Goal: Information Seeking & Learning: Find specific fact

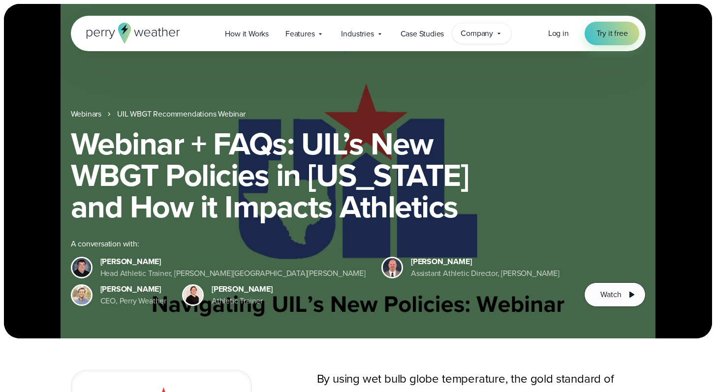
click at [458, 33] on div "Company Contact Us Reach out to us for sales or support questions" at bounding box center [481, 33] width 59 height 21
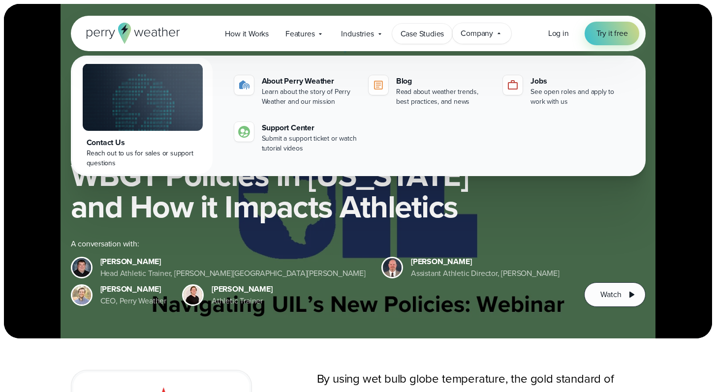
click at [424, 34] on span "Case Studies" at bounding box center [423, 34] width 44 height 12
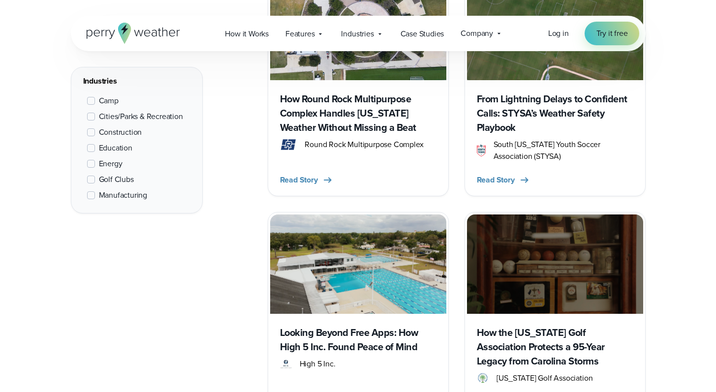
scroll to position [658, 0]
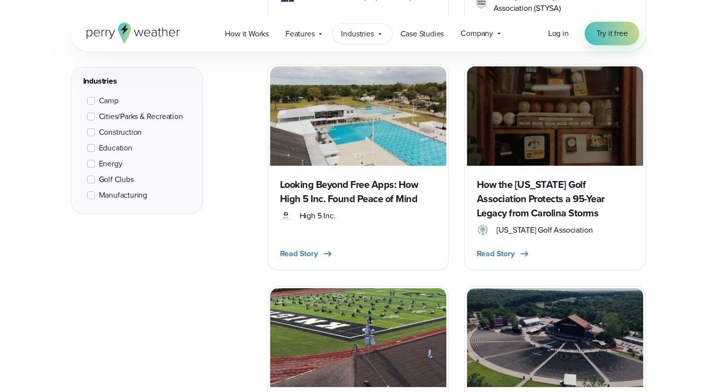
click at [370, 29] on span "Industries" at bounding box center [357, 34] width 32 height 12
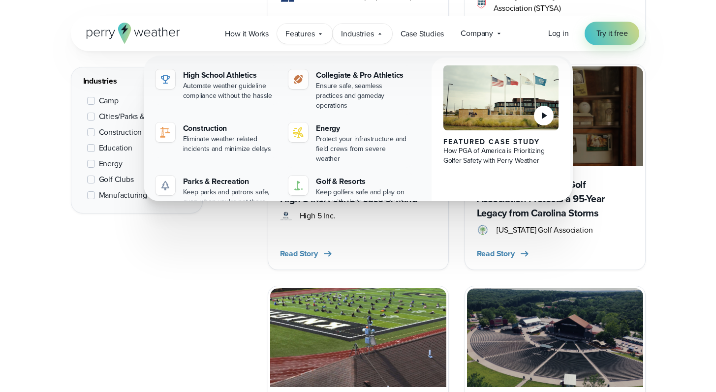
click at [298, 36] on span "Features" at bounding box center [300, 34] width 29 height 12
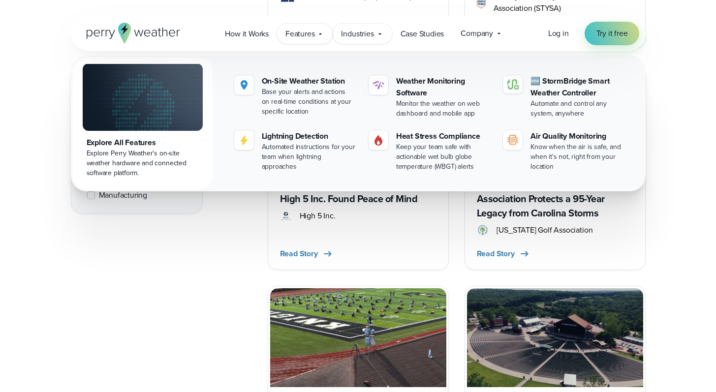
click at [363, 35] on span "Industries" at bounding box center [357, 34] width 32 height 12
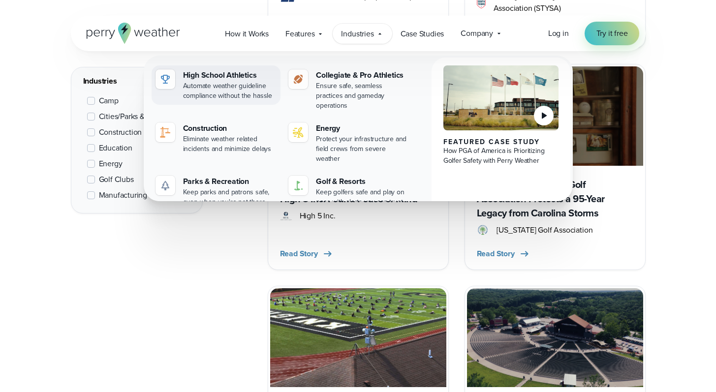
click at [241, 82] on div "Automate weather guideline compliance without the hassle" at bounding box center [230, 91] width 94 height 20
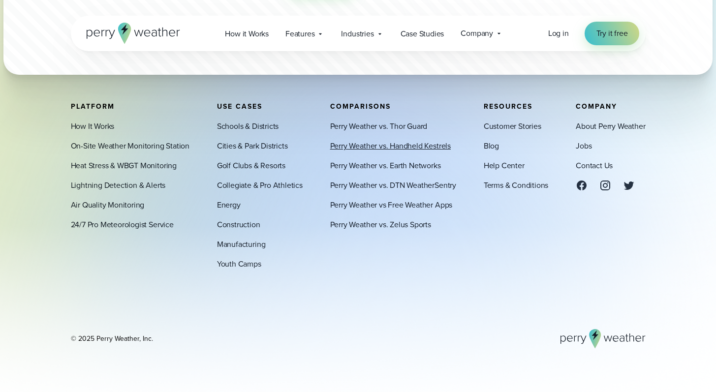
scroll to position [5688, 0]
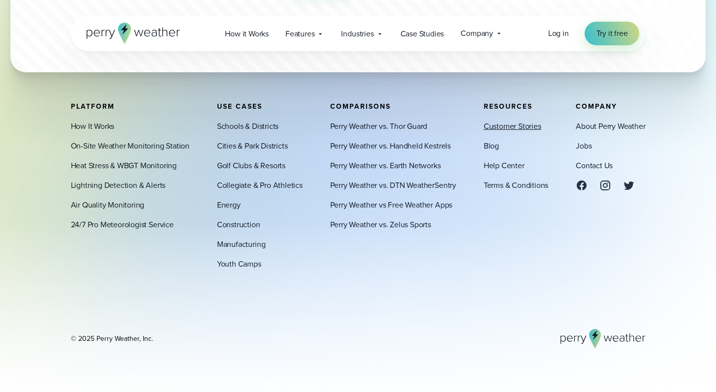
click at [501, 127] on link "Customer Stories" at bounding box center [513, 127] width 58 height 12
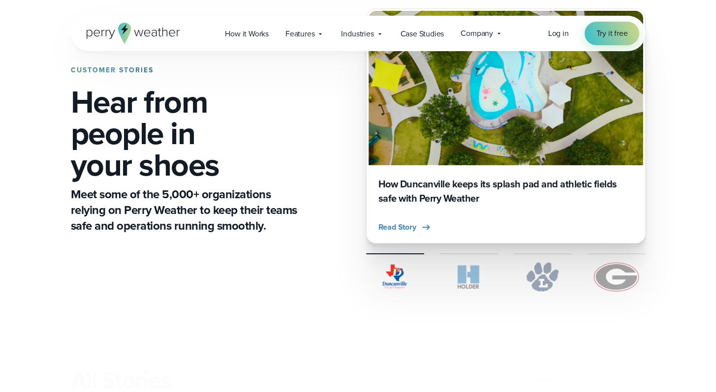
scroll to position [96, 0]
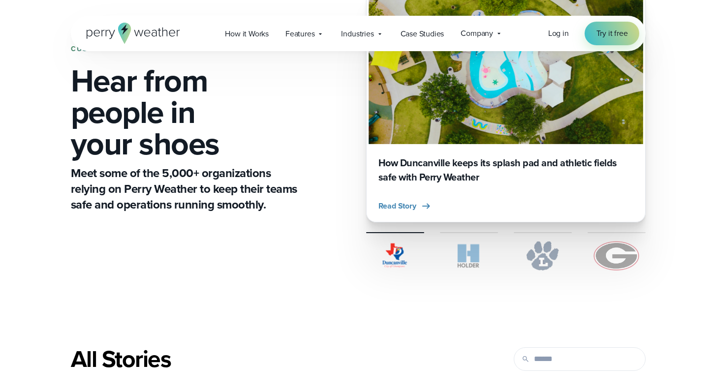
drag, startPoint x: 285, startPoint y: 247, endPoint x: 280, endPoint y: 250, distance: 5.7
click at [285, 247] on div "CUSTOMER STORIES Hear from people in your shoes Meet some of the 5,000+ organiz…" at bounding box center [358, 129] width 575 height 347
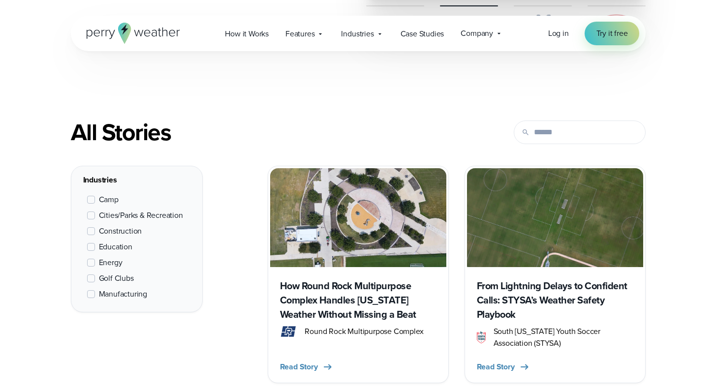
scroll to position [550, 0]
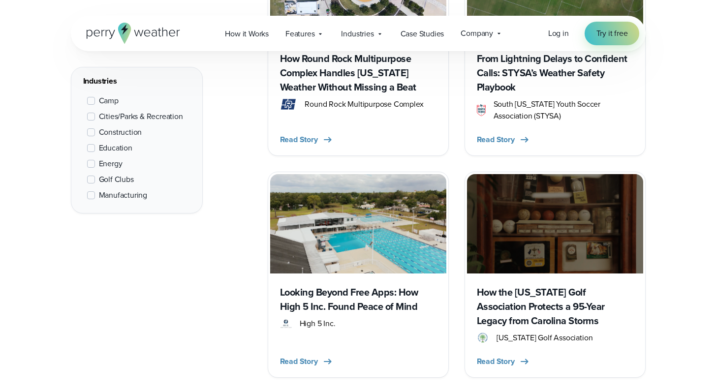
click at [114, 144] on span "Education" at bounding box center [115, 148] width 33 height 12
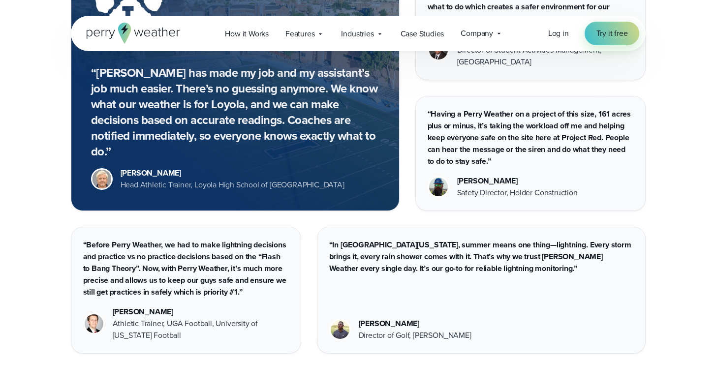
scroll to position [2078, 0]
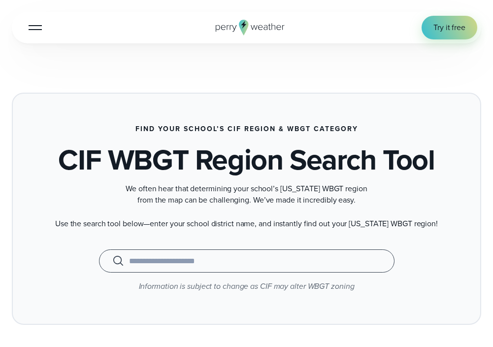
click at [185, 264] on input "text" at bounding box center [246, 261] width 271 height 12
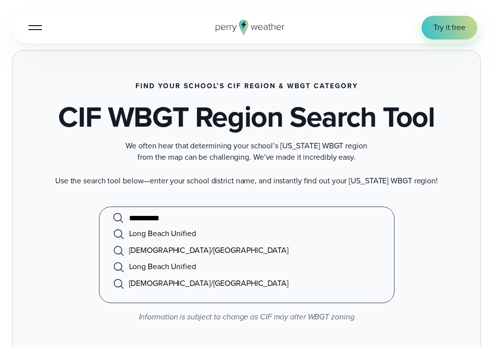
scroll to position [44, 0]
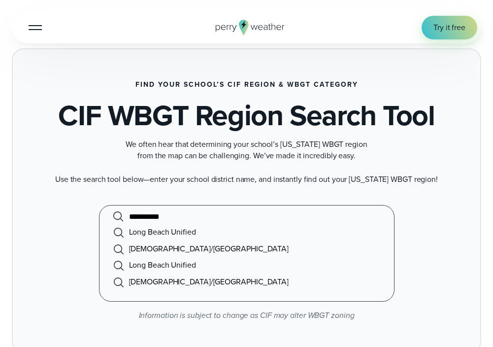
click at [216, 232] on li "Long Beach Unified" at bounding box center [246, 232] width 271 height 17
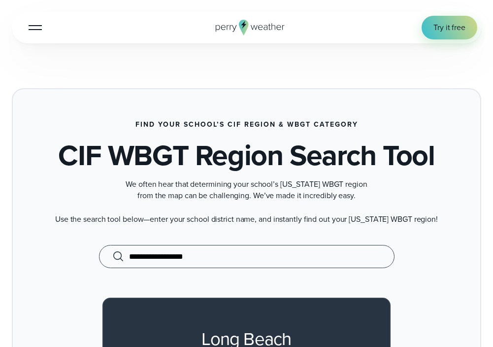
scroll to position [0, 0]
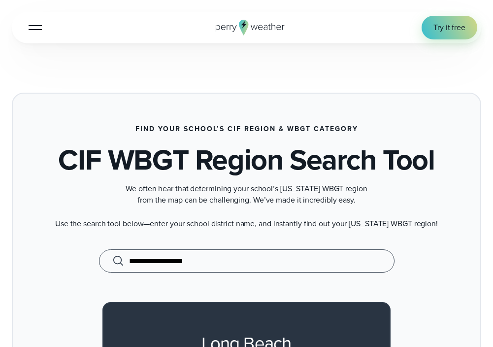
type input "**********"
